Goal: Task Accomplishment & Management: Use online tool/utility

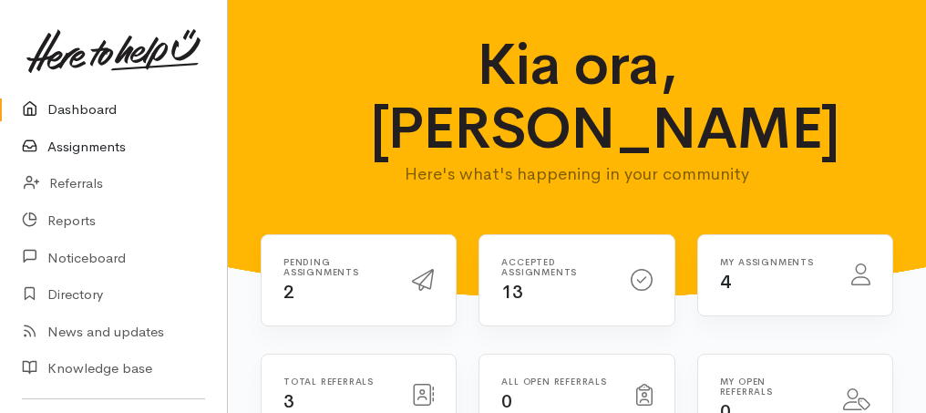
click at [84, 152] on link "Assignments" at bounding box center [113, 147] width 227 height 37
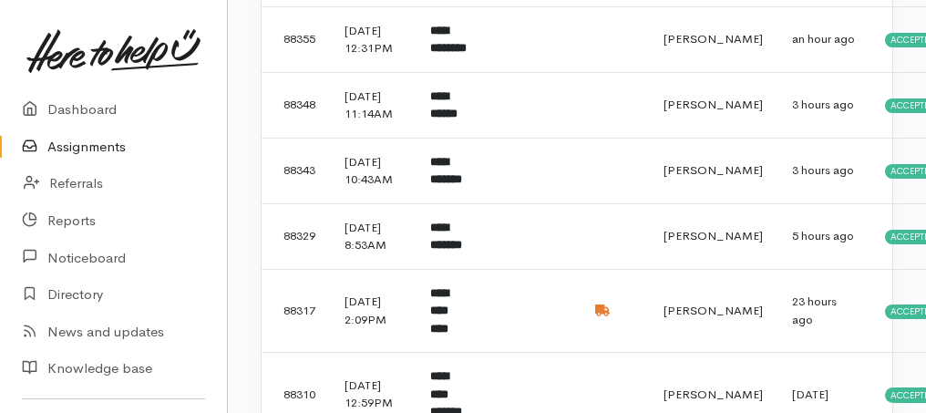
scroll to position [607, 0]
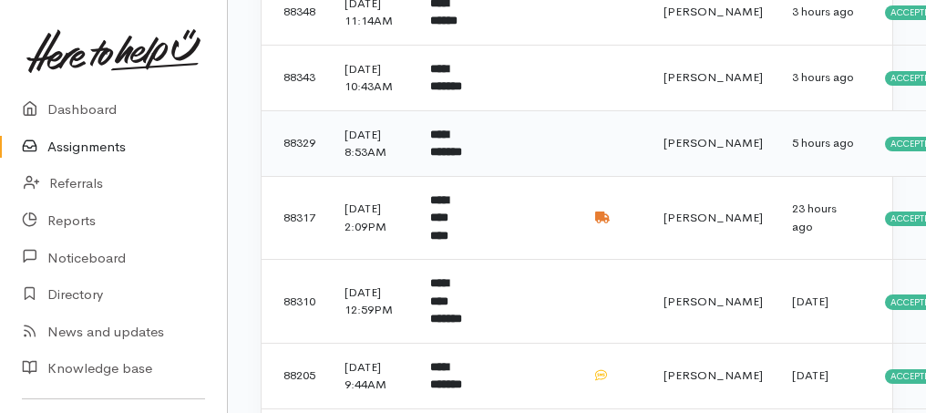
click at [447, 159] on b "**********" at bounding box center [446, 144] width 32 height 30
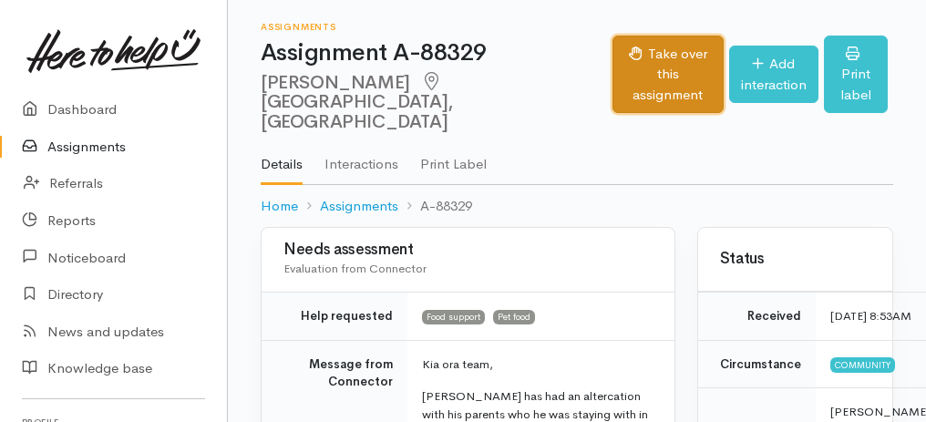
click at [612, 76] on button "Take over this assignment" at bounding box center [667, 75] width 110 height 78
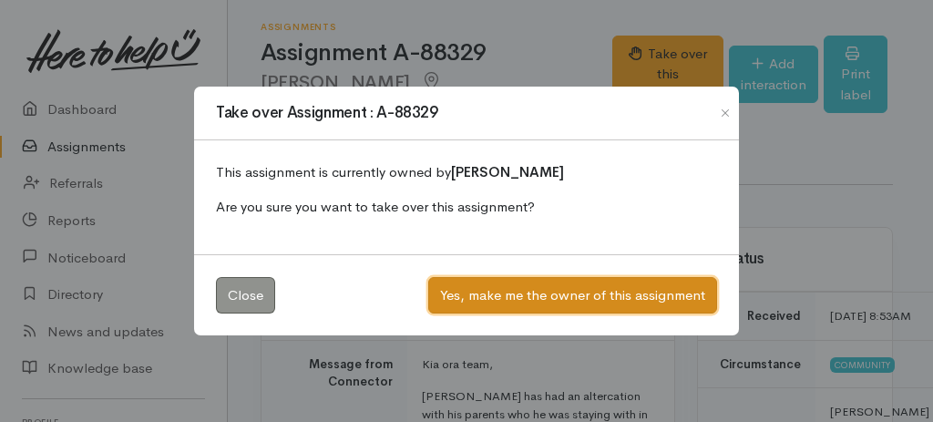
click at [522, 290] on button "Yes, make me the owner of this assignment" at bounding box center [572, 295] width 289 height 37
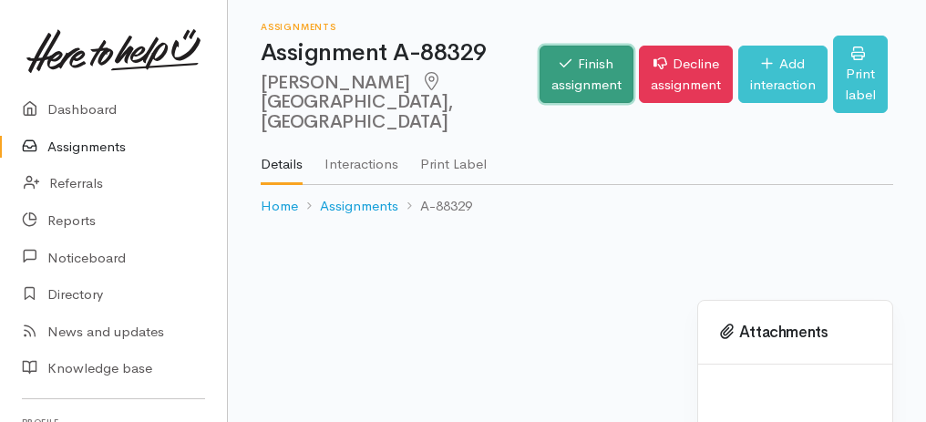
click at [540, 77] on link "Finish assignment" at bounding box center [587, 74] width 94 height 57
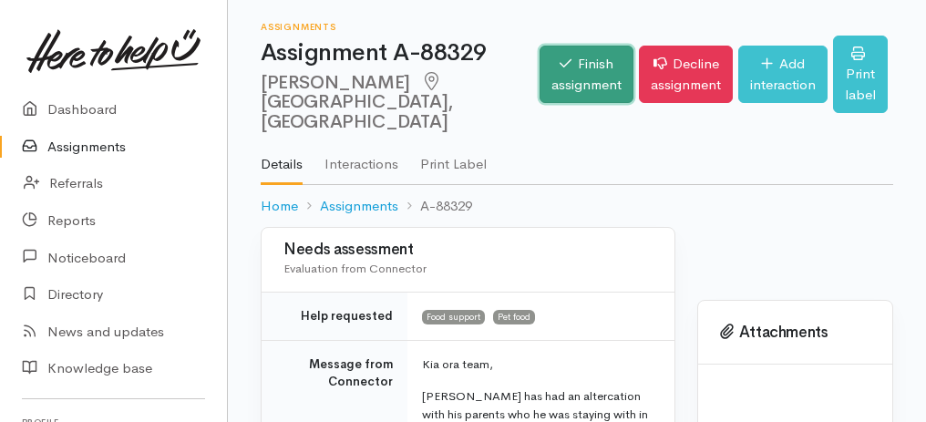
scroll to position [164, 0]
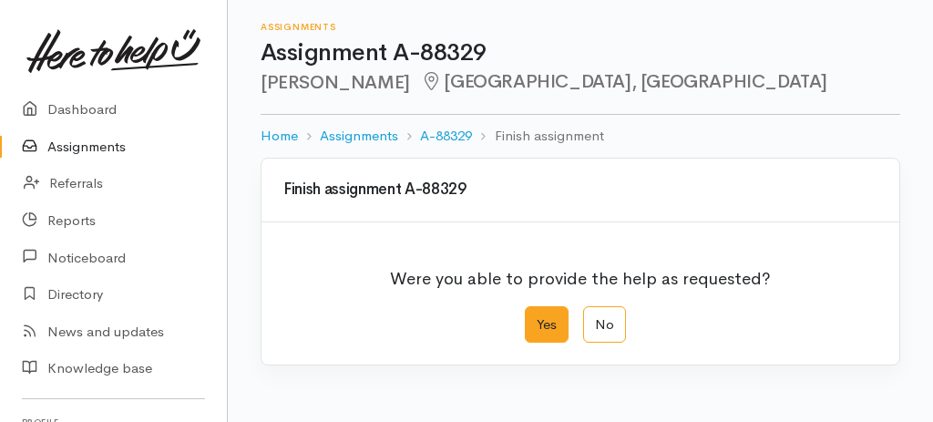
click at [538, 315] on label "Yes" at bounding box center [547, 324] width 44 height 37
click at [537, 315] on input "Yes" at bounding box center [531, 312] width 12 height 12
radio input "true"
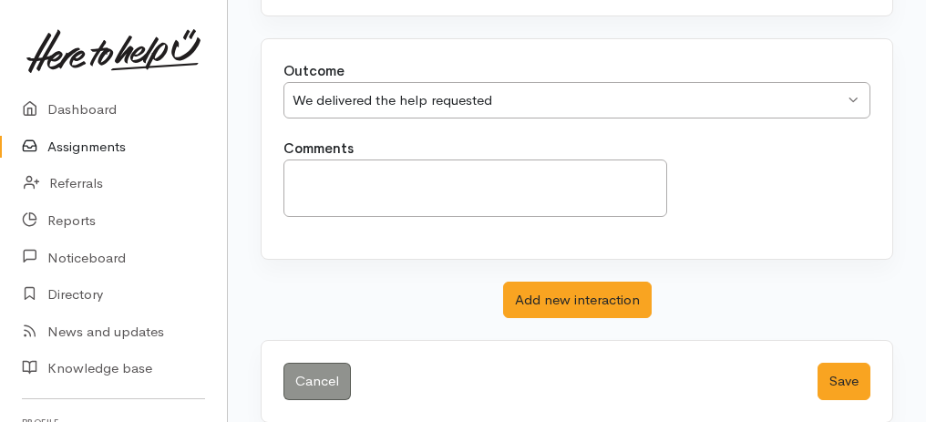
scroll to position [363, 0]
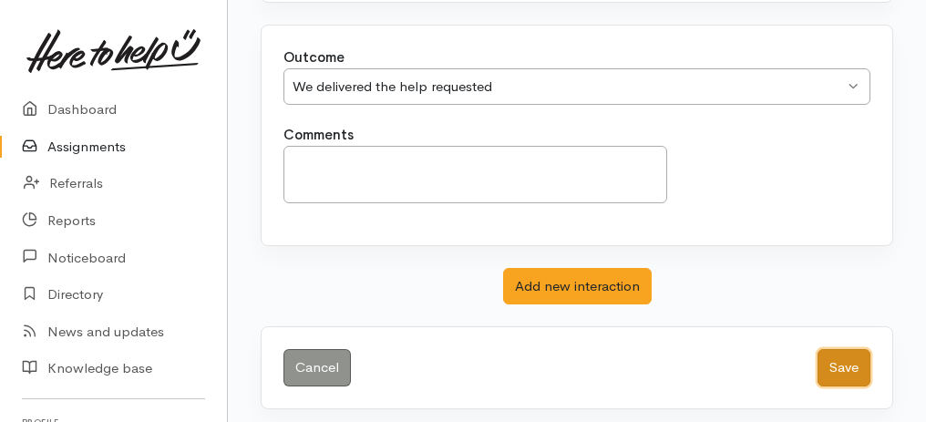
click at [857, 356] on button "Save" at bounding box center [844, 367] width 53 height 37
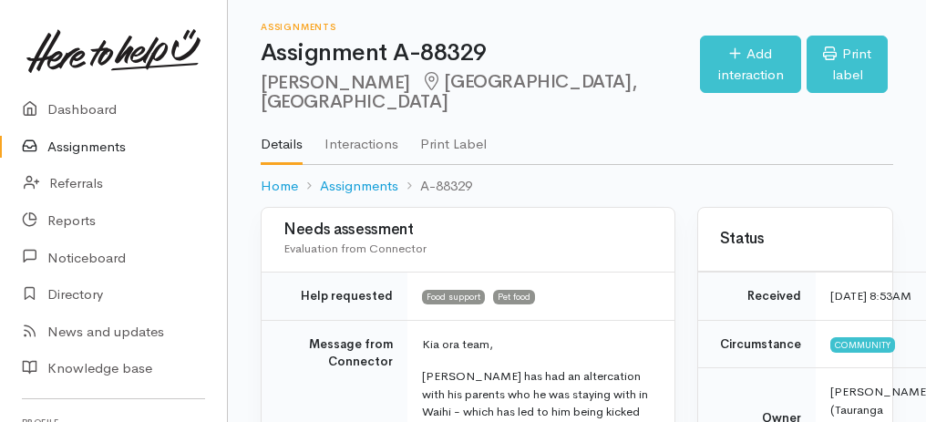
click at [106, 155] on link "Assignments" at bounding box center [113, 147] width 227 height 37
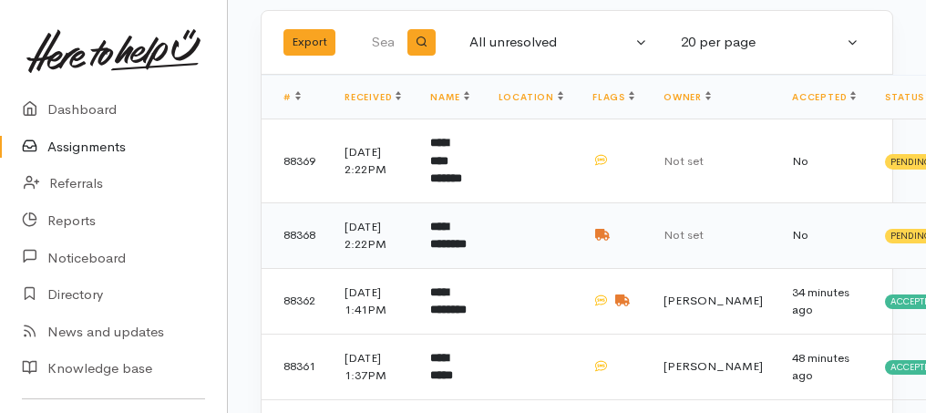
scroll to position [365, 0]
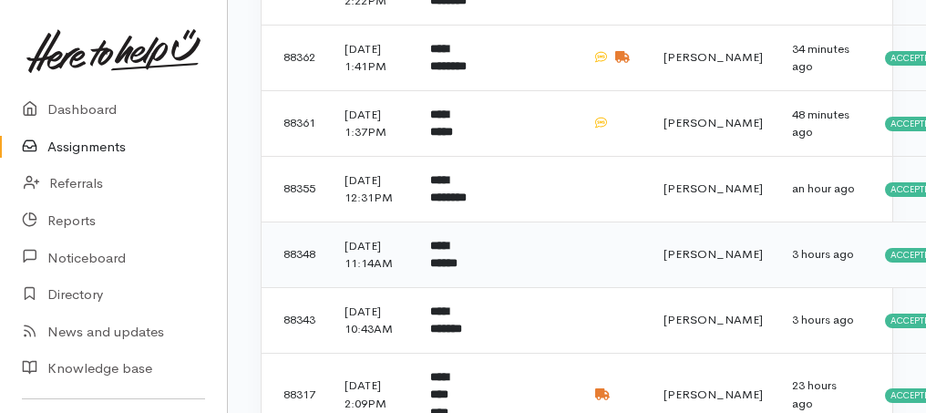
click at [458, 270] on b "**********" at bounding box center [443, 255] width 27 height 30
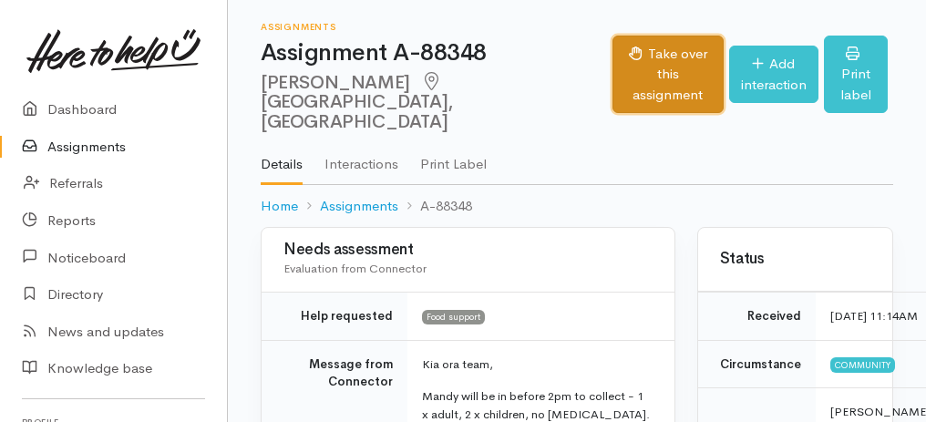
click at [612, 68] on button "Take over this assignment" at bounding box center [667, 75] width 110 height 78
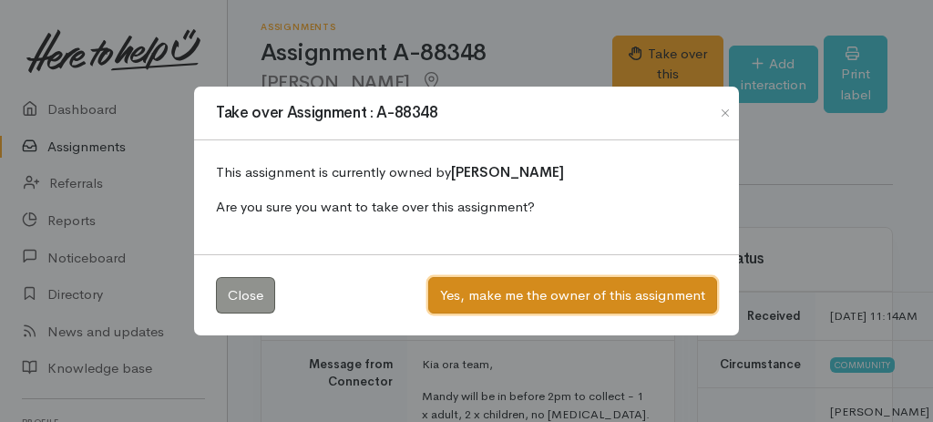
click at [560, 305] on button "Yes, make me the owner of this assignment" at bounding box center [572, 295] width 289 height 37
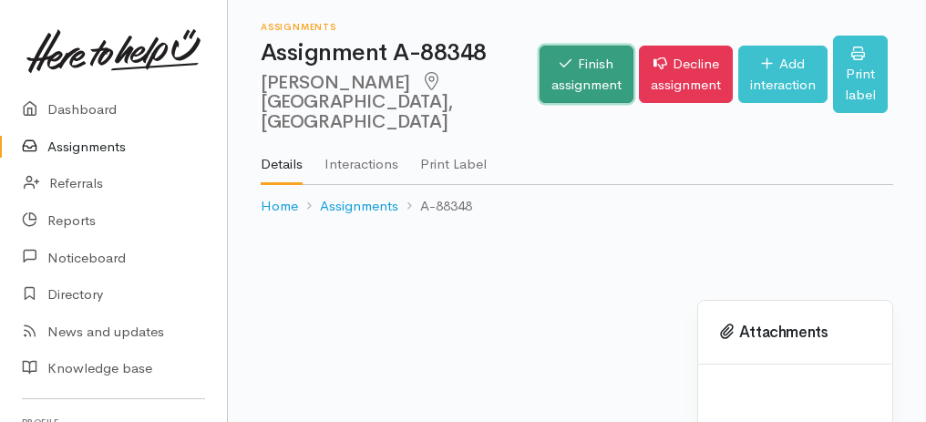
drag, startPoint x: 0, startPoint y: 0, endPoint x: 539, endPoint y: 88, distance: 545.9
click at [540, 88] on link "Finish assignment" at bounding box center [587, 74] width 94 height 57
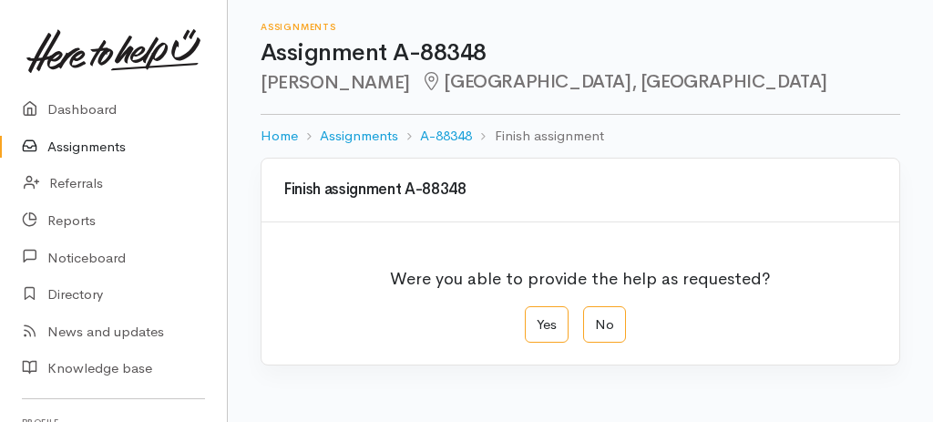
click at [551, 304] on div "Were you able to provide the help as requested?" at bounding box center [580, 280] width 594 height 51
click at [541, 330] on label "Yes" at bounding box center [547, 324] width 44 height 37
click at [537, 318] on input "Yes" at bounding box center [531, 312] width 12 height 12
radio input "true"
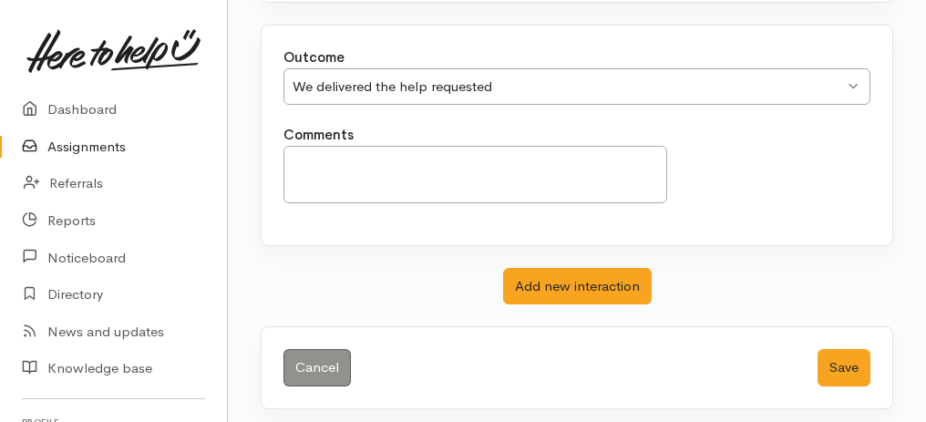
scroll to position [363, 0]
click at [849, 362] on button "Save" at bounding box center [844, 367] width 53 height 37
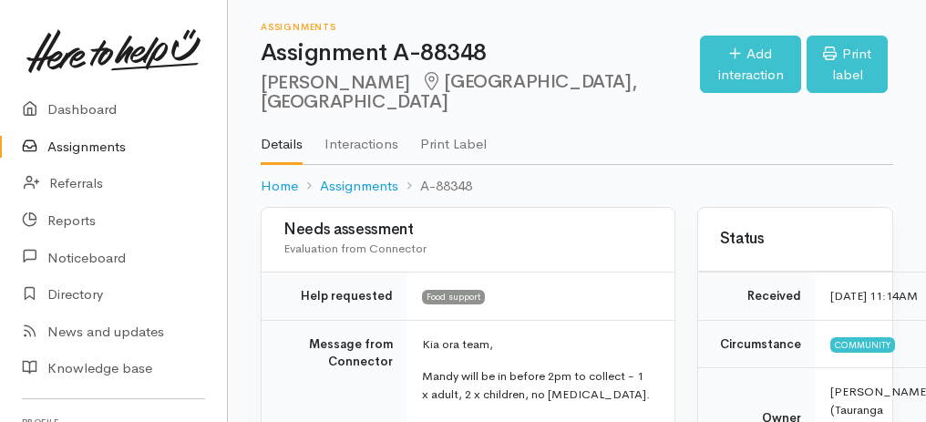
click at [80, 148] on link "Assignments" at bounding box center [113, 147] width 227 height 37
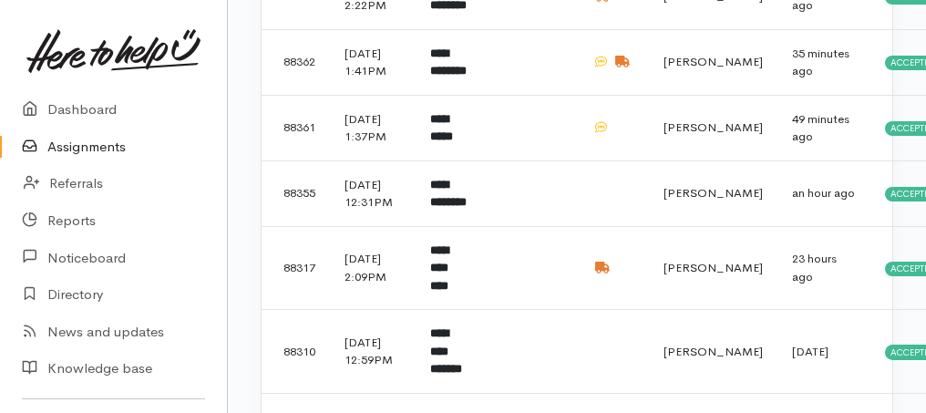
scroll to position [365, 0]
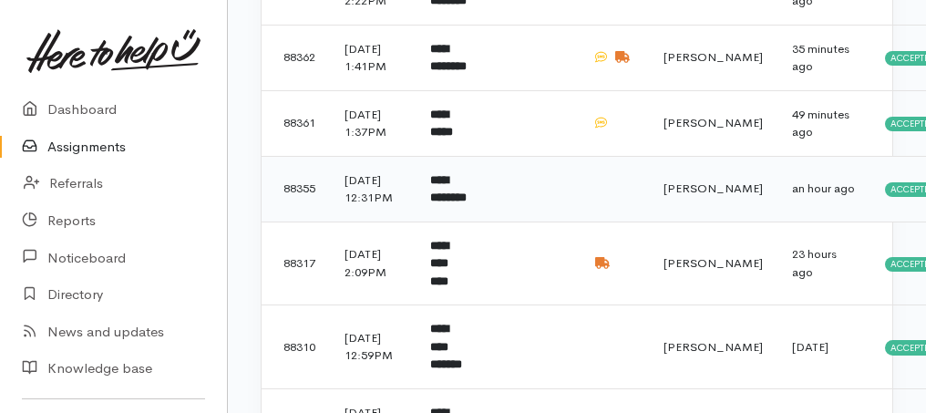
click at [445, 204] on b "**********" at bounding box center [448, 189] width 36 height 30
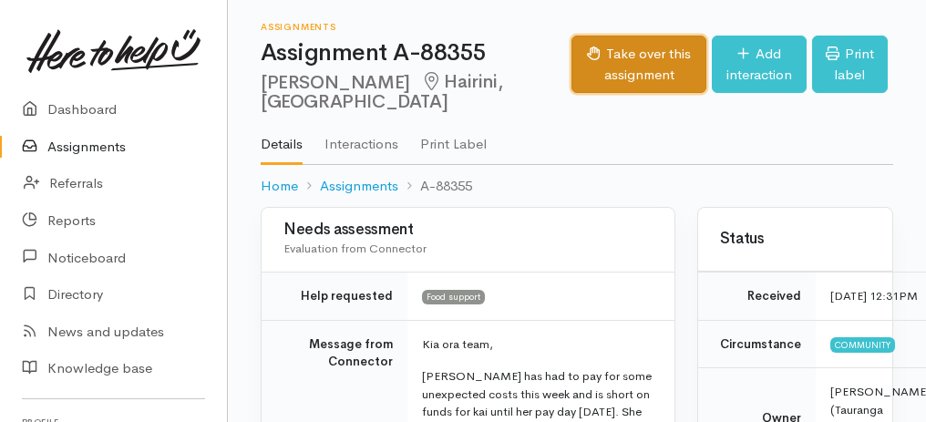
click at [587, 57] on icon "button" at bounding box center [594, 53] width 14 height 14
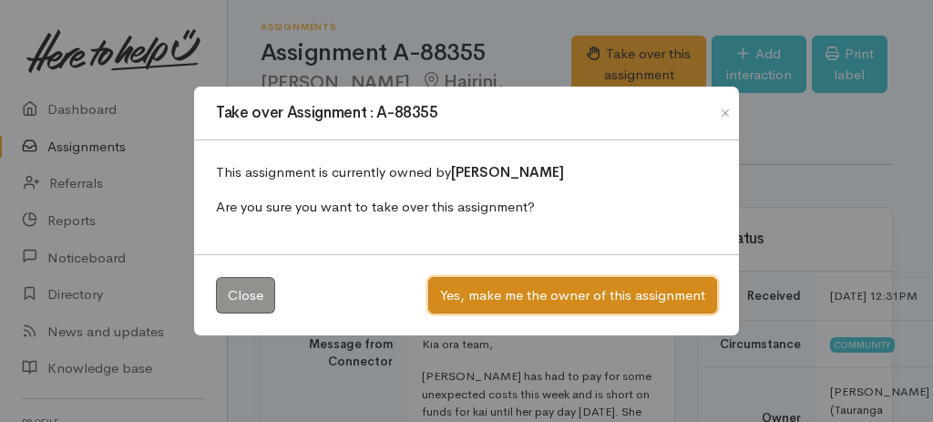
click at [516, 299] on button "Yes, make me the owner of this assignment" at bounding box center [572, 295] width 289 height 37
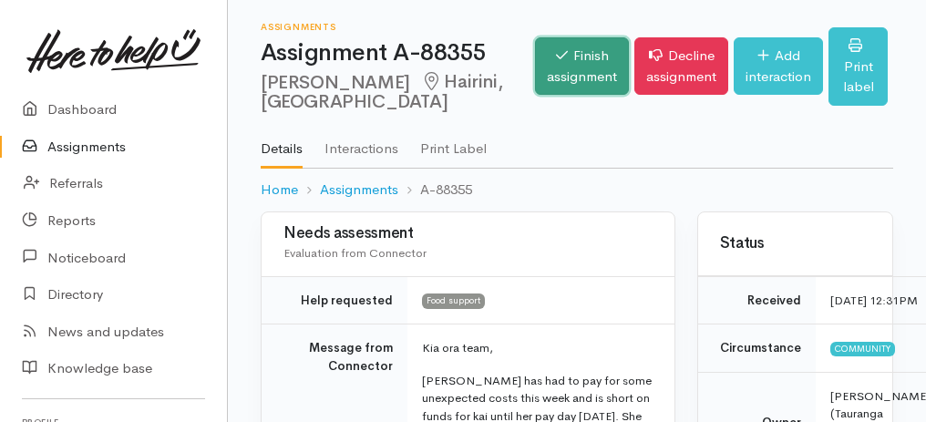
click at [535, 70] on link "Finish assignment" at bounding box center [582, 65] width 94 height 57
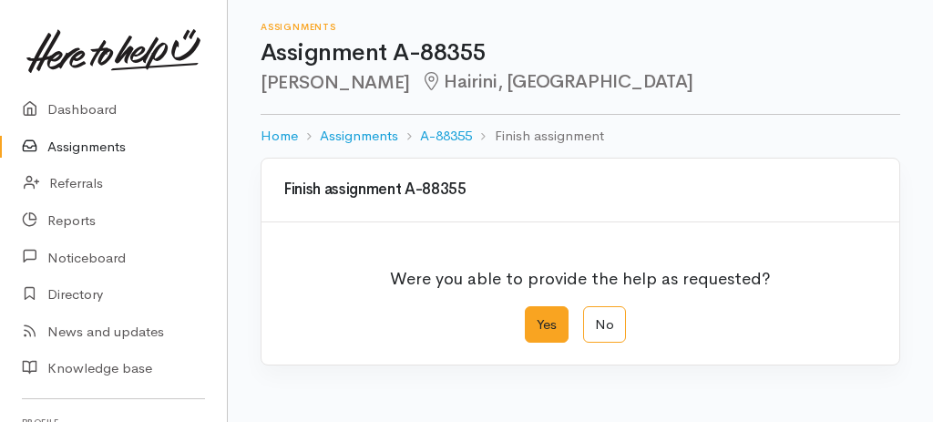
click at [550, 321] on label "Yes" at bounding box center [547, 324] width 44 height 37
click at [537, 318] on input "Yes" at bounding box center [531, 312] width 12 height 12
radio input "true"
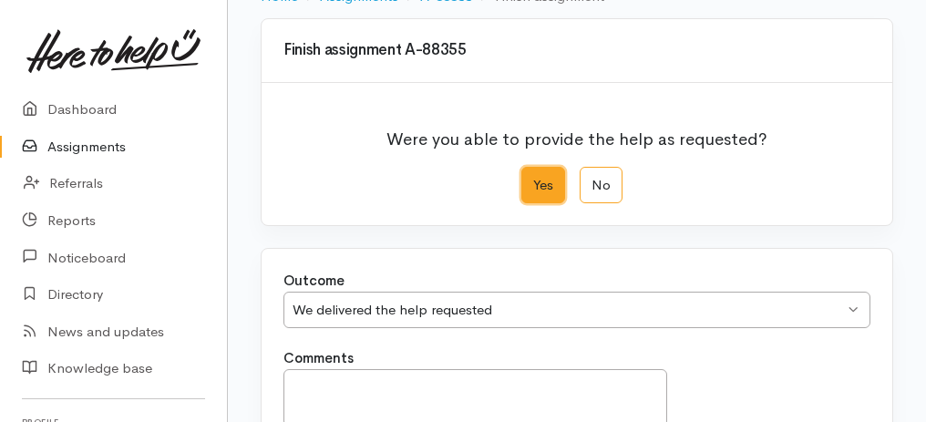
scroll to position [242, 0]
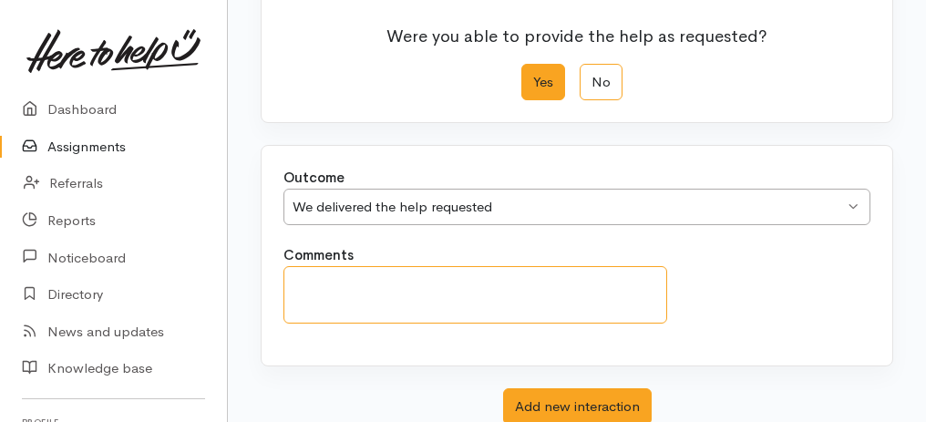
click at [406, 280] on textarea "Comments" at bounding box center [475, 294] width 384 height 57
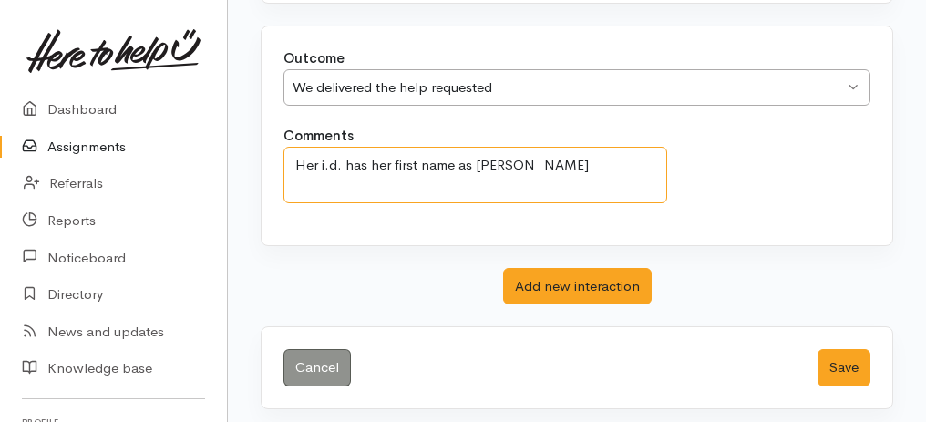
scroll to position [363, 0]
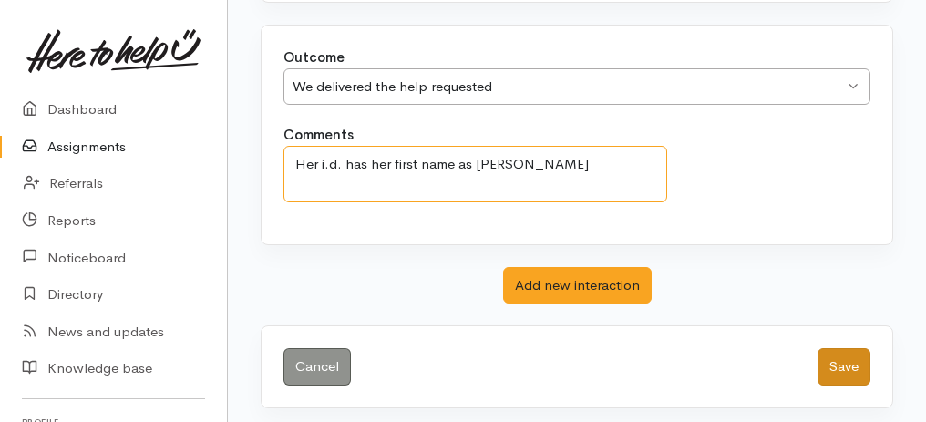
type textarea "Her i.d. has her first name as [PERSON_NAME]"
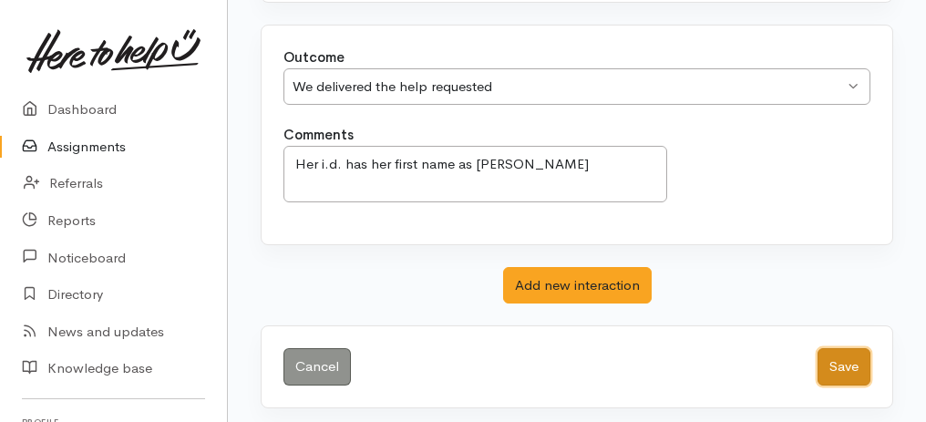
click at [870, 353] on button "Save" at bounding box center [844, 366] width 53 height 37
